Goal: Information Seeking & Learning: Learn about a topic

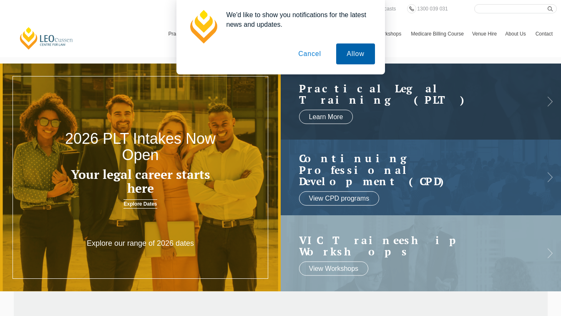
click at [355, 56] on button "Allow" at bounding box center [355, 53] width 38 height 21
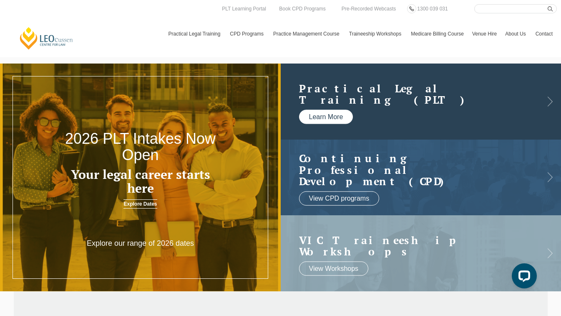
click at [316, 117] on link "Learn More" at bounding box center [326, 116] width 54 height 14
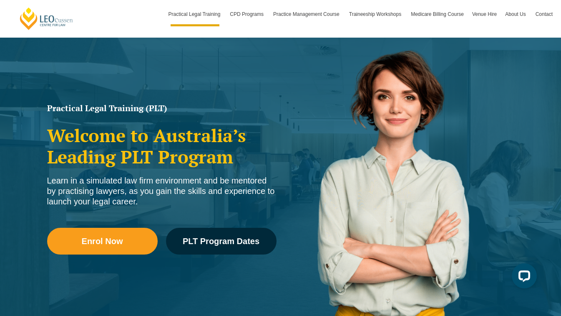
scroll to position [125, 0]
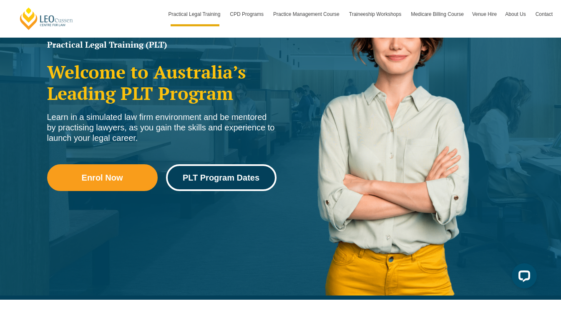
click at [223, 179] on span "PLT Program Dates" at bounding box center [221, 177] width 77 height 8
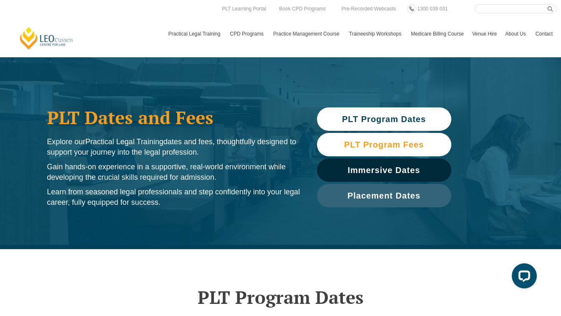
click at [385, 145] on span "PLT Program Fees" at bounding box center [384, 144] width 80 height 8
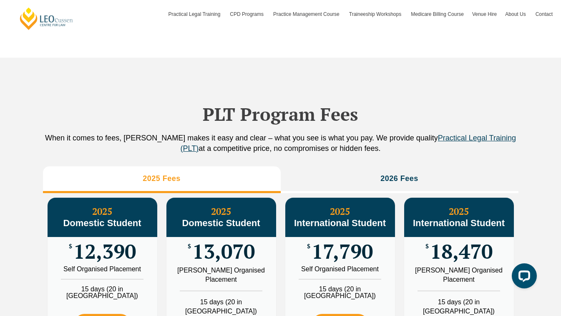
scroll to position [929, 0]
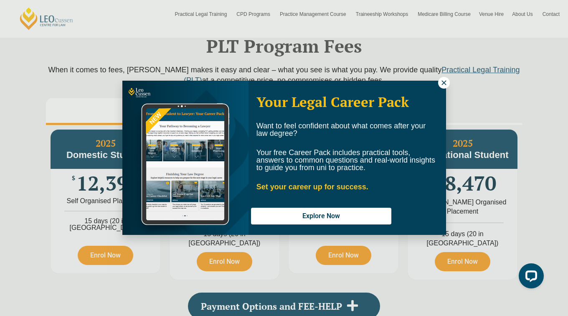
click at [442, 81] on icon at bounding box center [444, 83] width 8 height 8
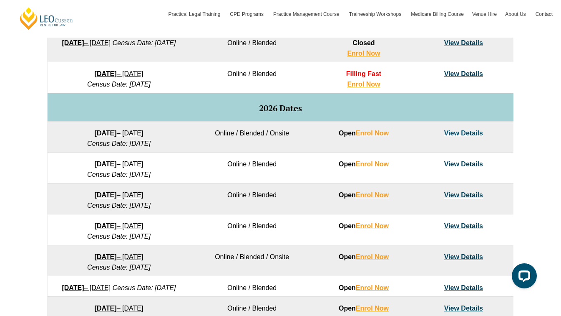
scroll to position [178, 0]
